Goal: Browse casually

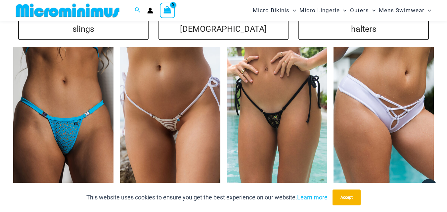
scroll to position [1521, 0]
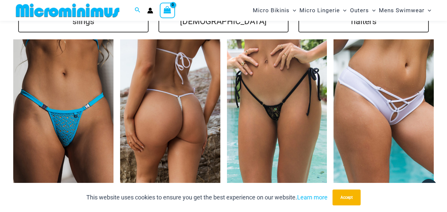
click at [191, 108] on img at bounding box center [170, 114] width 100 height 150
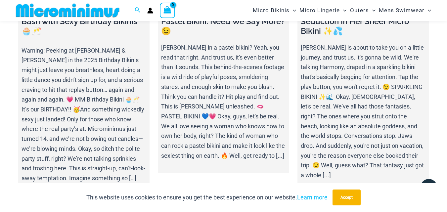
scroll to position [2118, 0]
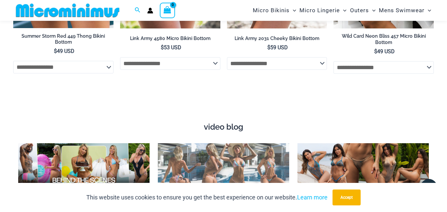
click at [252, 157] on link at bounding box center [223, 166] width 131 height 46
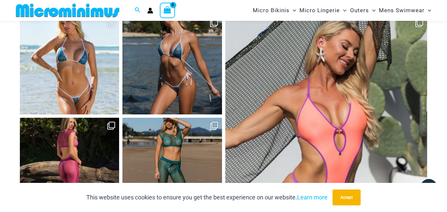
scroll to position [2710, 0]
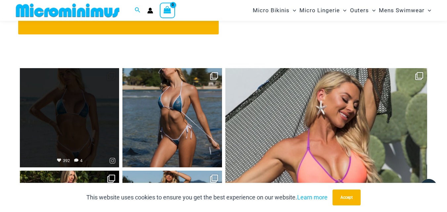
click at [117, 104] on link "Open" at bounding box center [69, 117] width 99 height 99
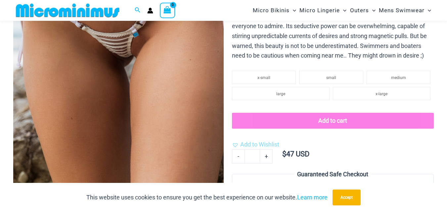
scroll to position [365, 0]
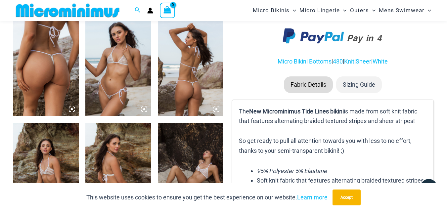
click at [105, 78] on img at bounding box center [117, 67] width 65 height 99
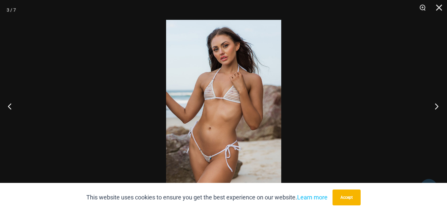
click at [436, 106] on button "Next" at bounding box center [434, 106] width 25 height 33
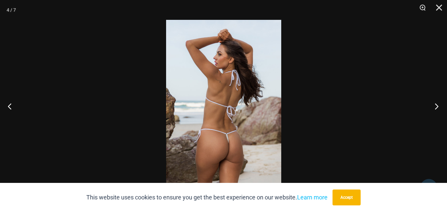
click at [436, 106] on button "Next" at bounding box center [434, 106] width 25 height 33
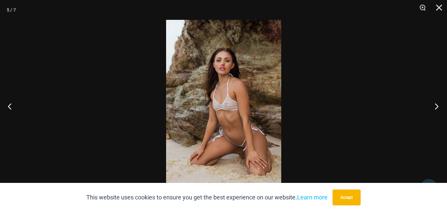
click at [436, 106] on button "Next" at bounding box center [434, 106] width 25 height 33
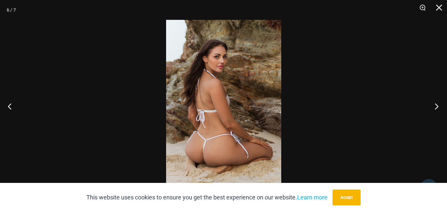
click at [436, 106] on button "Next" at bounding box center [434, 106] width 25 height 33
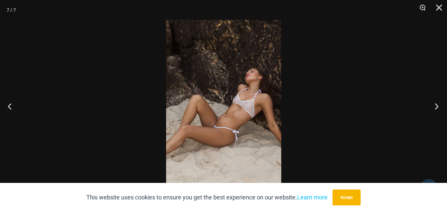
click at [436, 106] on button "Next" at bounding box center [434, 106] width 25 height 33
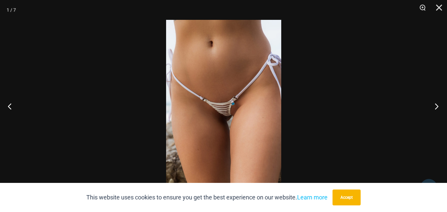
click at [436, 106] on button "Next" at bounding box center [434, 106] width 25 height 33
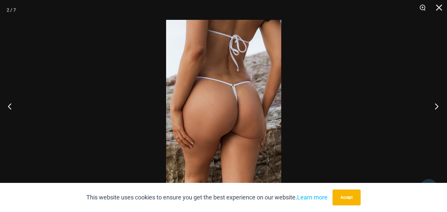
click at [436, 106] on button "Next" at bounding box center [434, 106] width 25 height 33
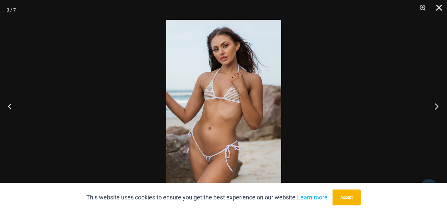
click at [436, 106] on button "Next" at bounding box center [434, 106] width 25 height 33
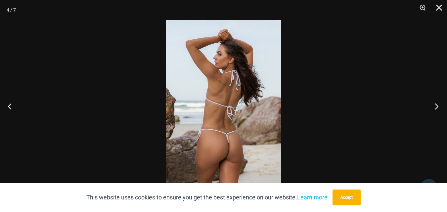
click at [436, 106] on button "Next" at bounding box center [434, 106] width 25 height 33
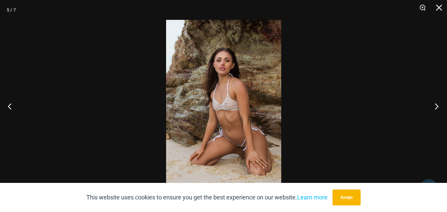
click at [436, 106] on button "Next" at bounding box center [434, 106] width 25 height 33
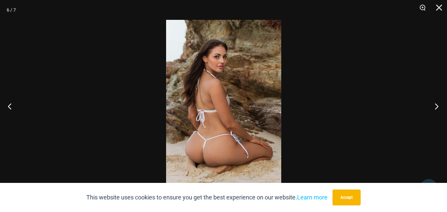
click at [436, 106] on button "Next" at bounding box center [434, 106] width 25 height 33
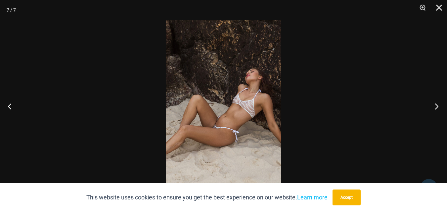
click at [436, 106] on button "Next" at bounding box center [434, 106] width 25 height 33
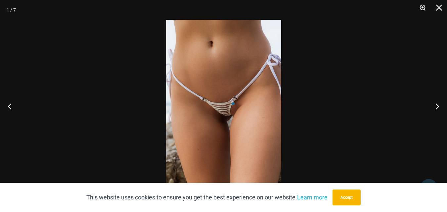
click at [419, 8] on button "Zoom" at bounding box center [420, 10] width 17 height 20
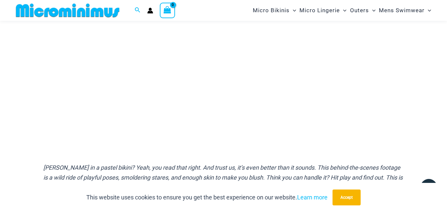
scroll to position [146, 0]
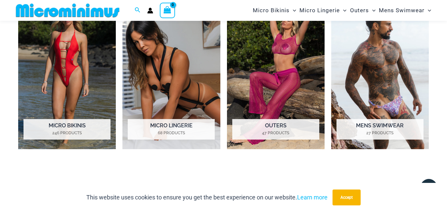
scroll to position [475, 0]
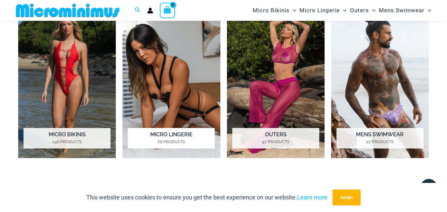
click at [191, 139] on mark "68 Products" at bounding box center [171, 142] width 87 height 6
click at [193, 133] on h2 "Micro Lingerie 68 Products" at bounding box center [171, 138] width 87 height 21
click at [184, 135] on h2 "Micro Lingerie 68 Products" at bounding box center [171, 138] width 87 height 21
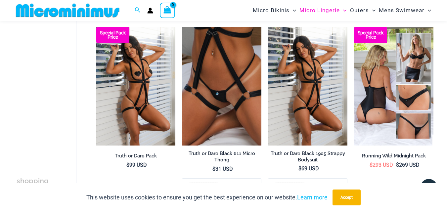
scroll to position [104, 0]
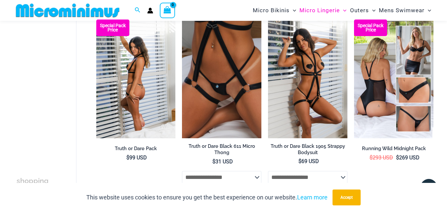
click at [161, 89] on img at bounding box center [135, 79] width 79 height 119
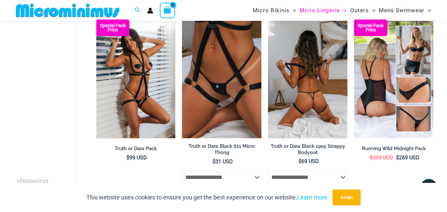
click at [290, 90] on img at bounding box center [307, 79] width 79 height 119
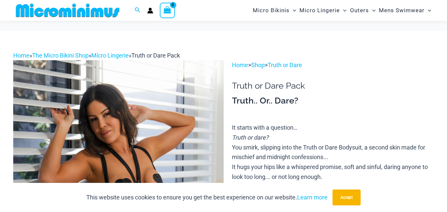
scroll to position [179, 0]
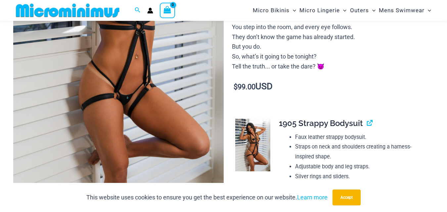
click at [173, 96] on img at bounding box center [118, 38] width 210 height 315
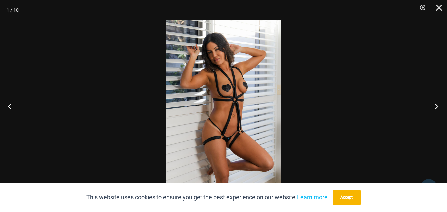
click at [437, 105] on button "Next" at bounding box center [434, 106] width 25 height 33
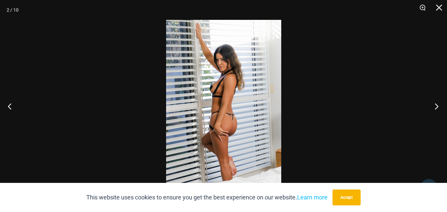
click at [437, 105] on button "Next" at bounding box center [434, 106] width 25 height 33
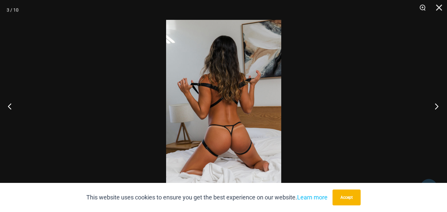
click at [437, 105] on button "Next" at bounding box center [434, 106] width 25 height 33
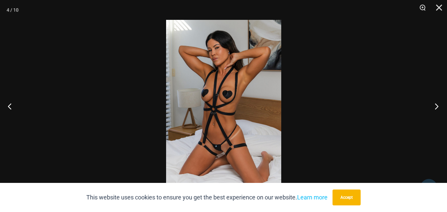
click at [437, 105] on button "Next" at bounding box center [434, 106] width 25 height 33
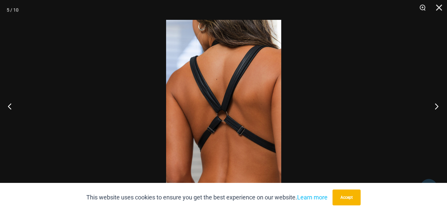
click at [437, 105] on button "Next" at bounding box center [434, 106] width 25 height 33
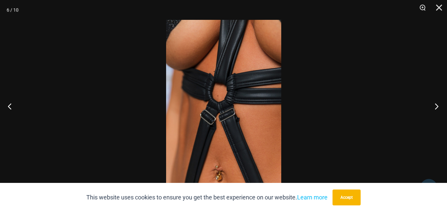
click at [437, 105] on button "Next" at bounding box center [434, 106] width 25 height 33
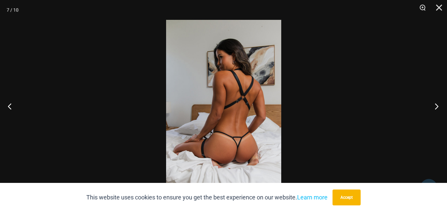
click at [437, 105] on button "Next" at bounding box center [434, 106] width 25 height 33
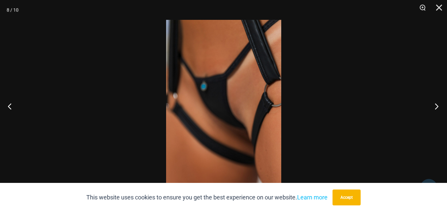
click at [436, 105] on button "Next" at bounding box center [434, 106] width 25 height 33
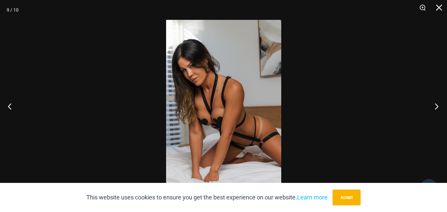
click at [436, 105] on button "Next" at bounding box center [434, 106] width 25 height 33
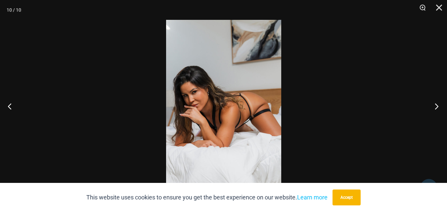
click at [436, 105] on button "Next" at bounding box center [434, 106] width 25 height 33
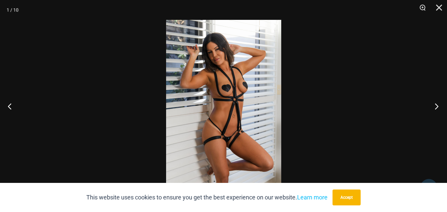
click at [436, 105] on button "Next" at bounding box center [434, 106] width 25 height 33
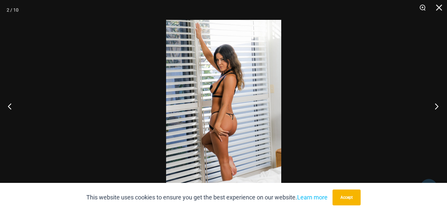
click at [436, 105] on button "Next" at bounding box center [434, 106] width 25 height 33
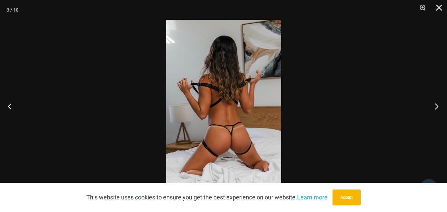
click at [436, 105] on button "Next" at bounding box center [434, 106] width 25 height 33
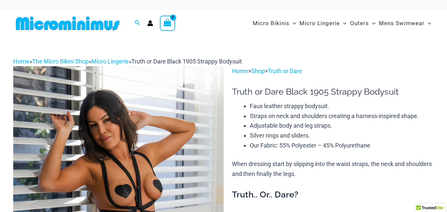
drag, startPoint x: 0, startPoint y: 0, endPoint x: 395, endPoint y: 117, distance: 412.2
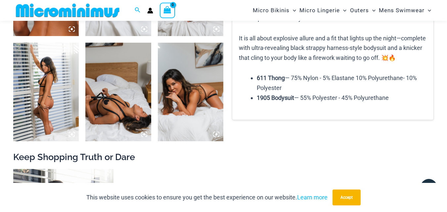
scroll to position [735, 0]
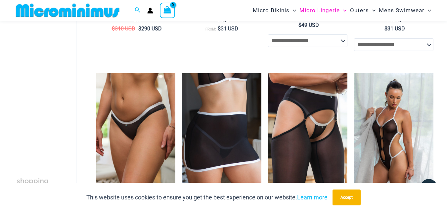
scroll to position [980, 0]
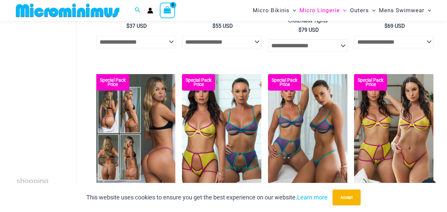
click at [130, 114] on img at bounding box center [135, 133] width 79 height 119
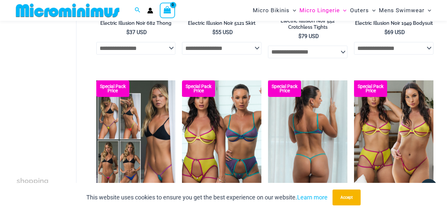
click at [277, 134] on img at bounding box center [307, 139] width 79 height 119
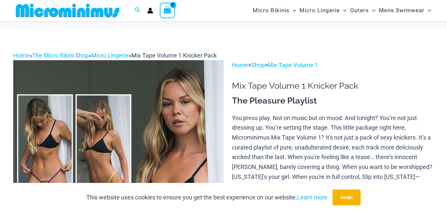
scroll to position [179, 0]
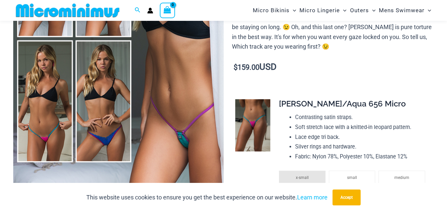
click at [56, 104] on img at bounding box center [118, 38] width 210 height 315
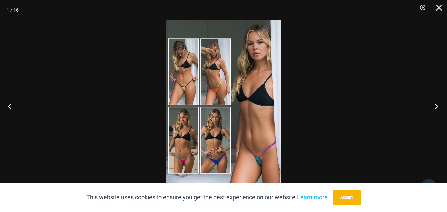
click at [435, 105] on button "Next" at bounding box center [434, 106] width 25 height 33
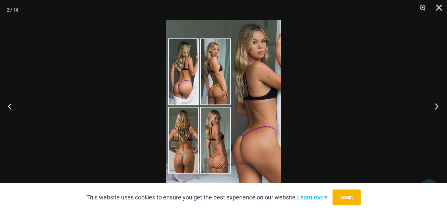
click at [435, 105] on button "Next" at bounding box center [434, 106] width 25 height 33
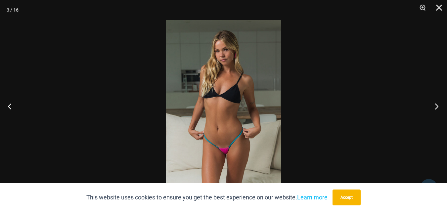
click at [435, 105] on button "Next" at bounding box center [434, 106] width 25 height 33
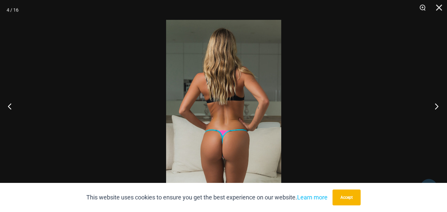
click at [435, 105] on button "Next" at bounding box center [434, 106] width 25 height 33
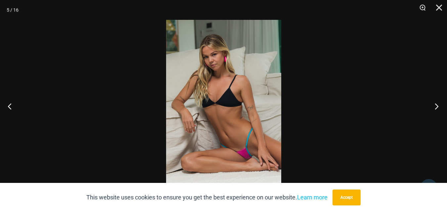
click at [435, 105] on button "Next" at bounding box center [434, 106] width 25 height 33
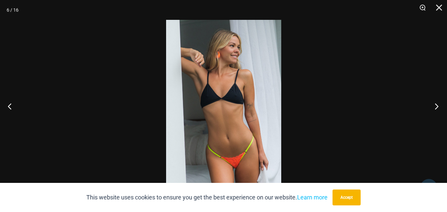
click at [435, 105] on button "Next" at bounding box center [434, 106] width 25 height 33
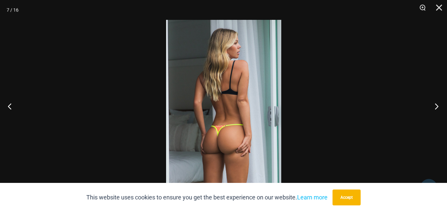
click at [435, 105] on button "Next" at bounding box center [434, 106] width 25 height 33
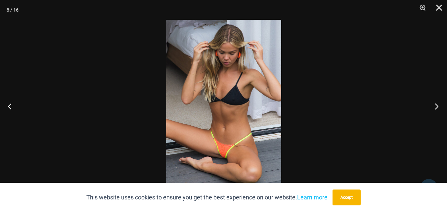
click at [435, 105] on button "Next" at bounding box center [434, 106] width 25 height 33
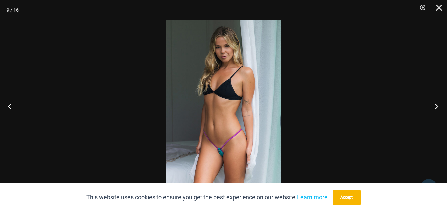
click at [435, 105] on button "Next" at bounding box center [434, 106] width 25 height 33
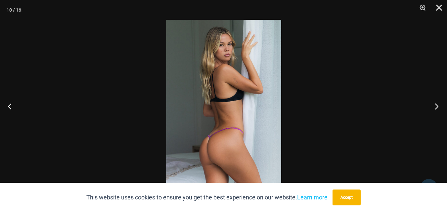
click at [435, 105] on button "Next" at bounding box center [434, 106] width 25 height 33
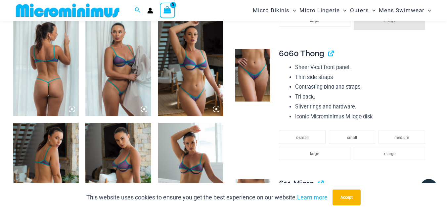
scroll to position [179, 0]
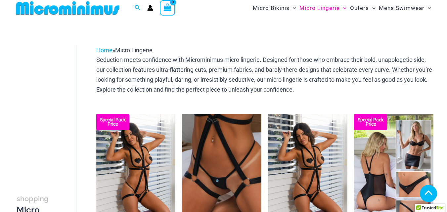
scroll to position [367, 0]
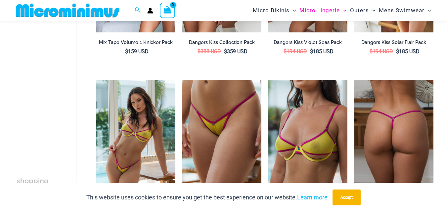
click at [413, 119] on img at bounding box center [393, 139] width 79 height 119
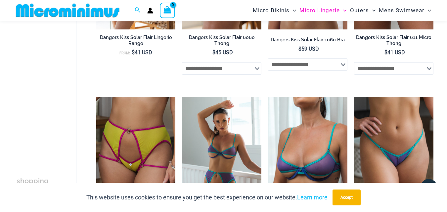
scroll to position [1496, 0]
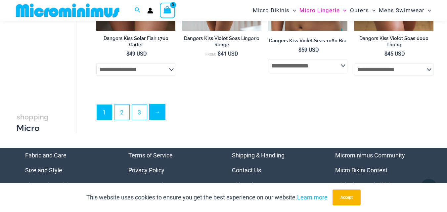
click at [156, 114] on link "→" at bounding box center [158, 112] width 16 height 16
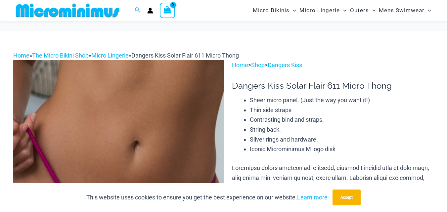
scroll to position [104, 0]
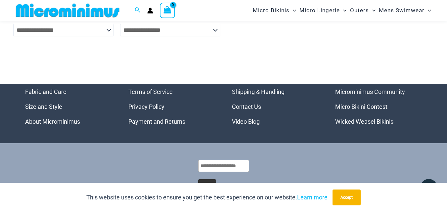
scroll to position [2226, 0]
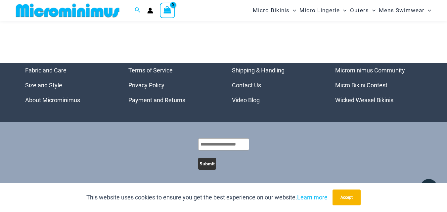
click at [391, 68] on link "Microminimus Community" at bounding box center [370, 70] width 70 height 7
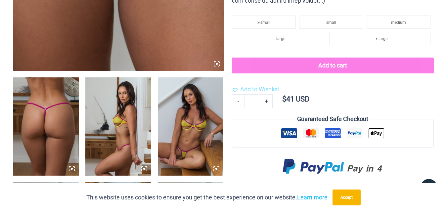
scroll to position [3, 0]
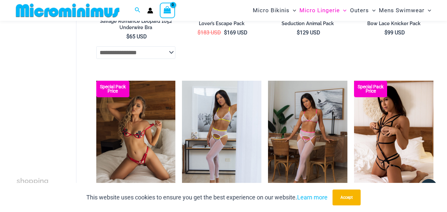
scroll to position [1478, 0]
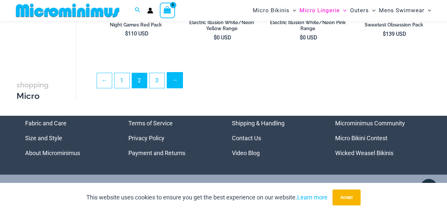
click at [183, 82] on link "→" at bounding box center [175, 80] width 16 height 16
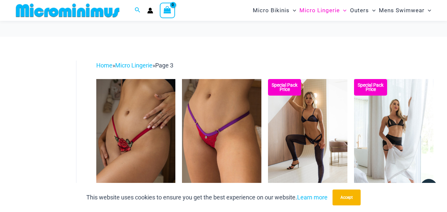
scroll to position [185, 0]
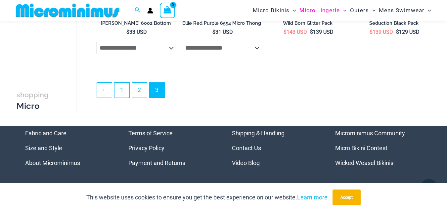
click at [243, 162] on link "Video Blog" at bounding box center [246, 162] width 28 height 7
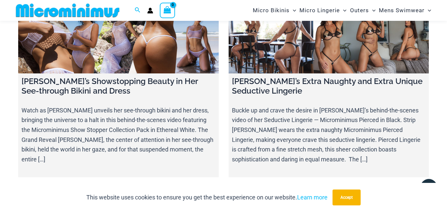
scroll to position [2897, 0]
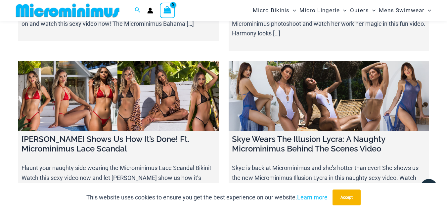
scroll to position [7635, 0]
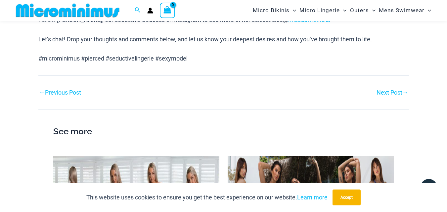
scroll to position [735, 0]
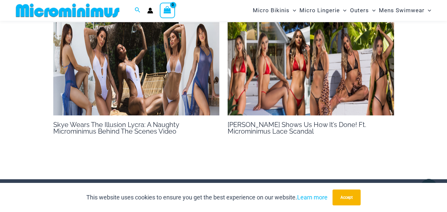
scroll to position [678, 0]
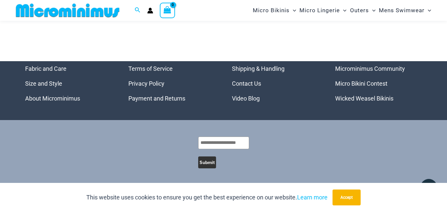
click at [75, 96] on link "About Microminimus" at bounding box center [52, 98] width 55 height 7
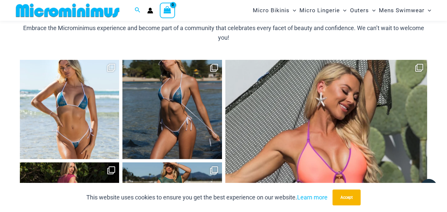
scroll to position [920, 0]
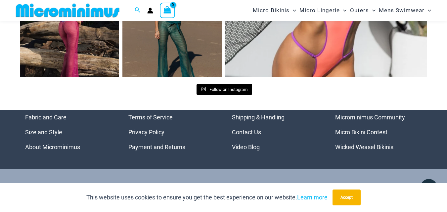
click at [359, 147] on link "Wicked Weasel Bikinis" at bounding box center [364, 147] width 58 height 7
